Goal: Information Seeking & Learning: Learn about a topic

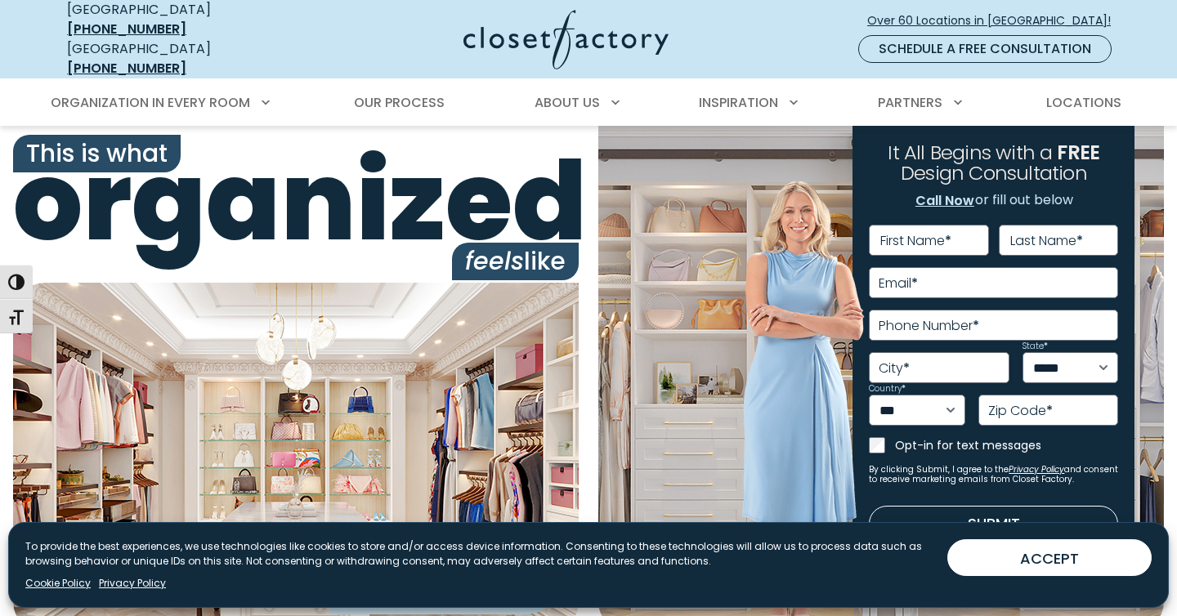
click at [688, 28] on div at bounding box center [543, 40] width 458 height 60
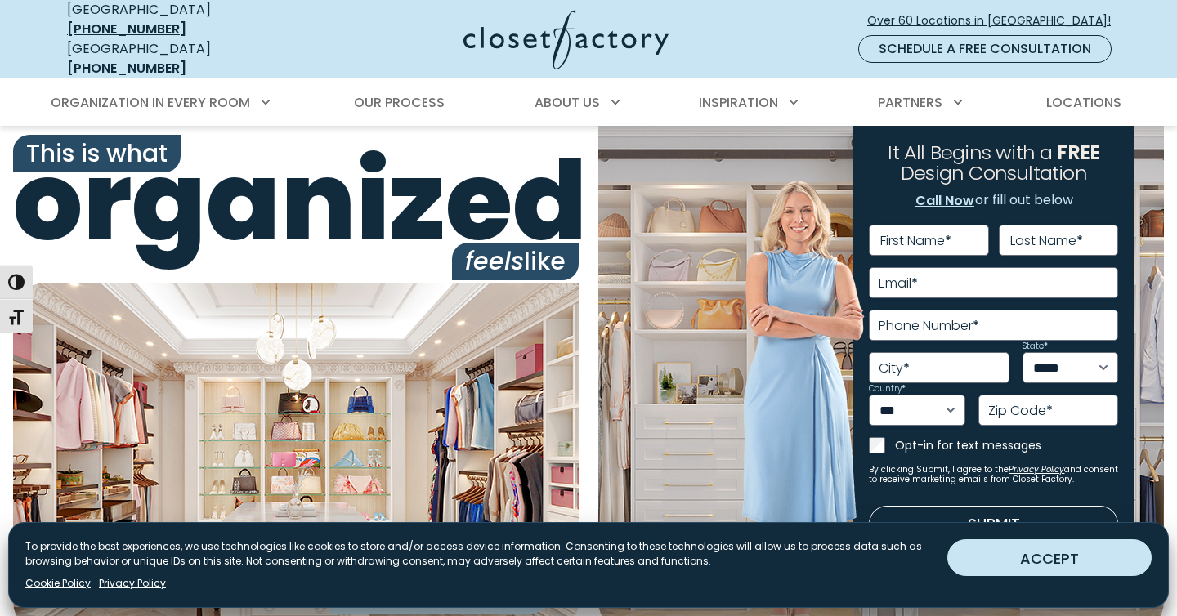
click at [980, 558] on button "ACCEPT" at bounding box center [1049, 557] width 204 height 37
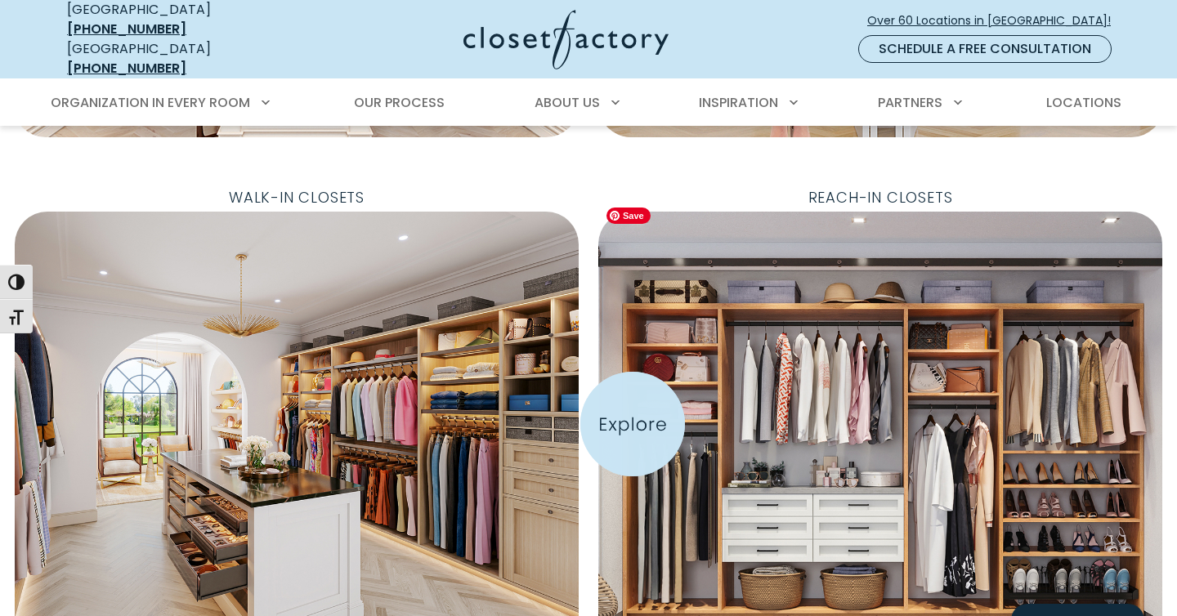
scroll to position [514, 0]
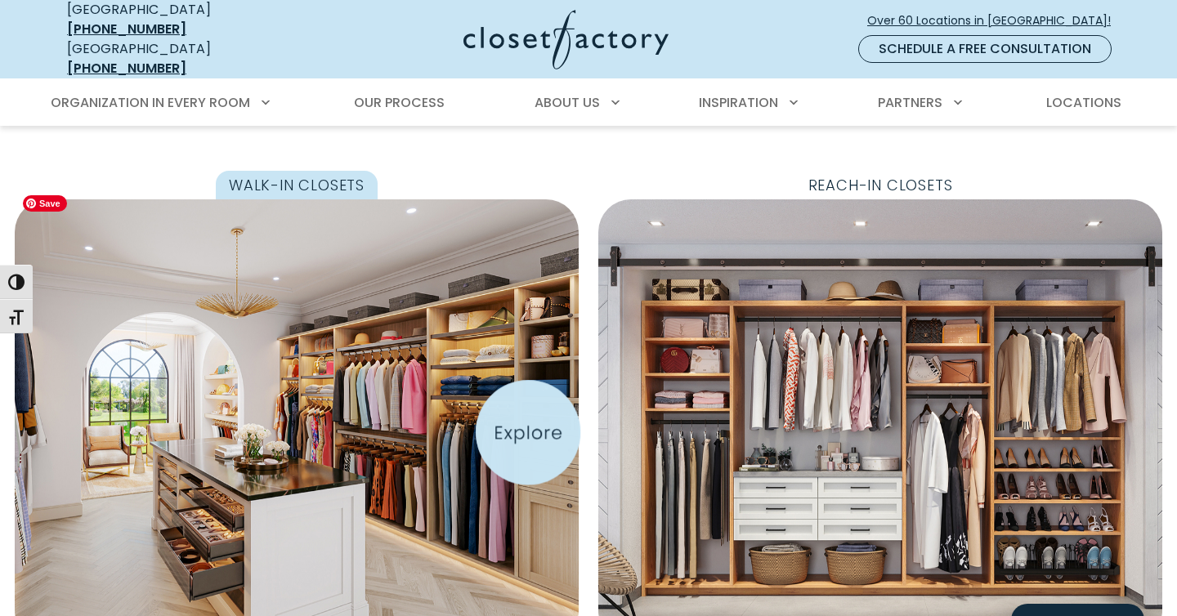
click at [524, 436] on img "Featured Images" at bounding box center [296, 420] width 606 height 477
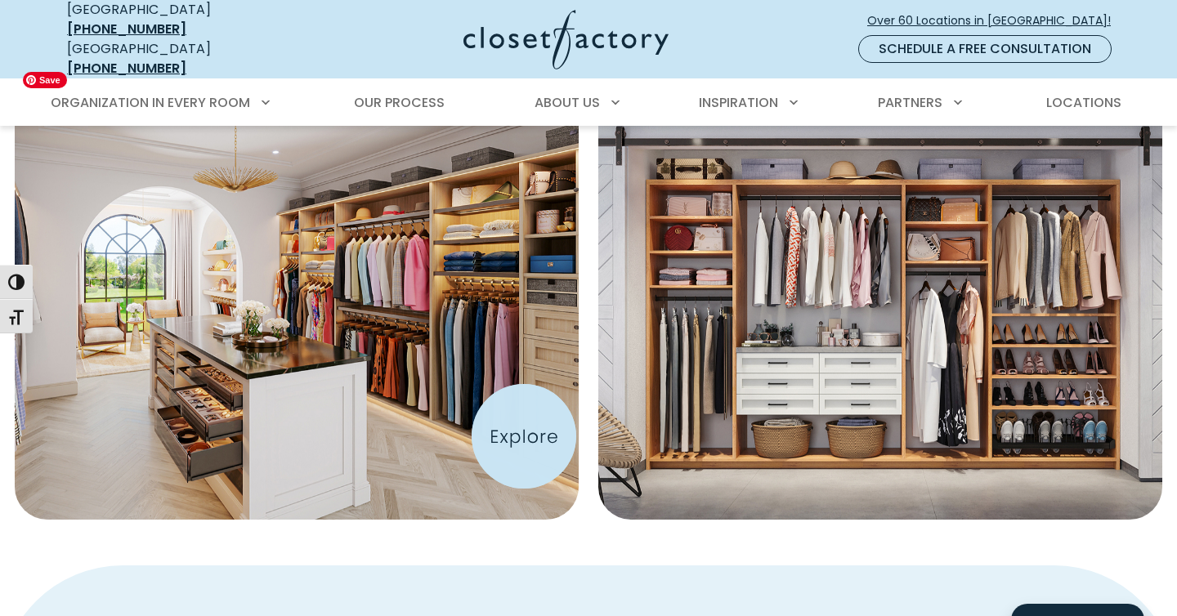
scroll to position [874, 0]
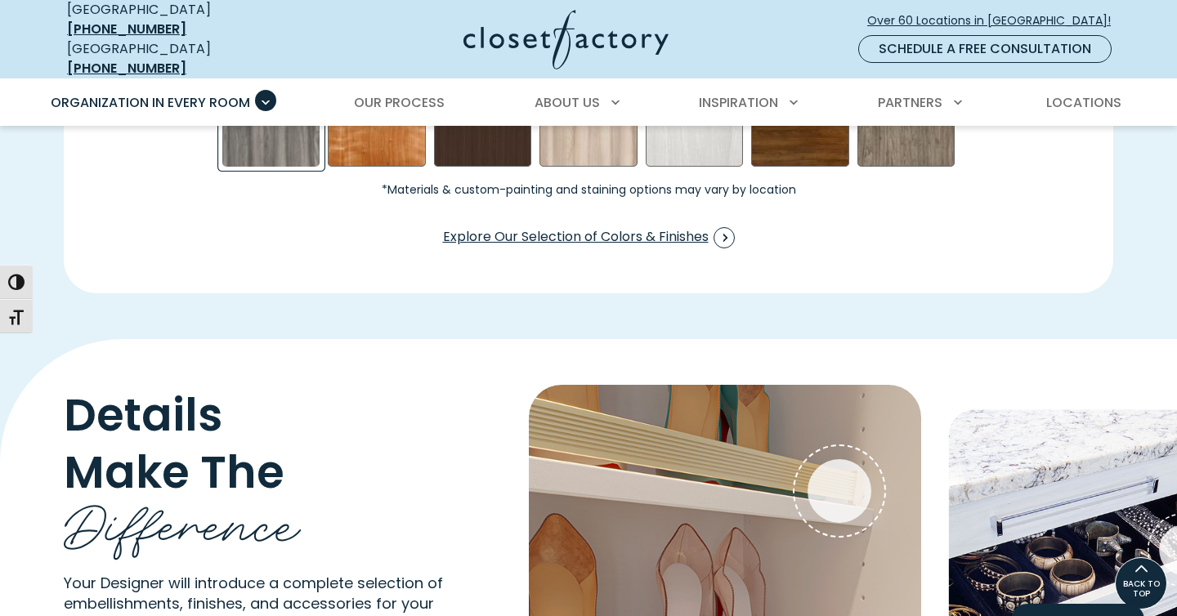
scroll to position [2754, 0]
